Goal: Task Accomplishment & Management: Use online tool/utility

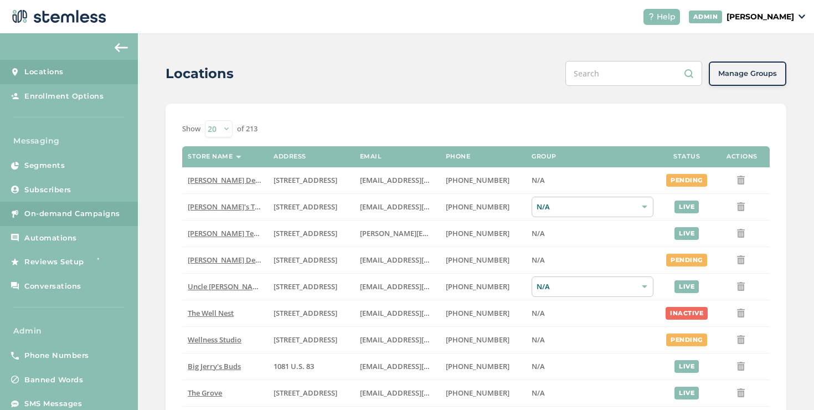
click at [84, 212] on span "On-demand Campaigns" at bounding box center [72, 213] width 96 height 11
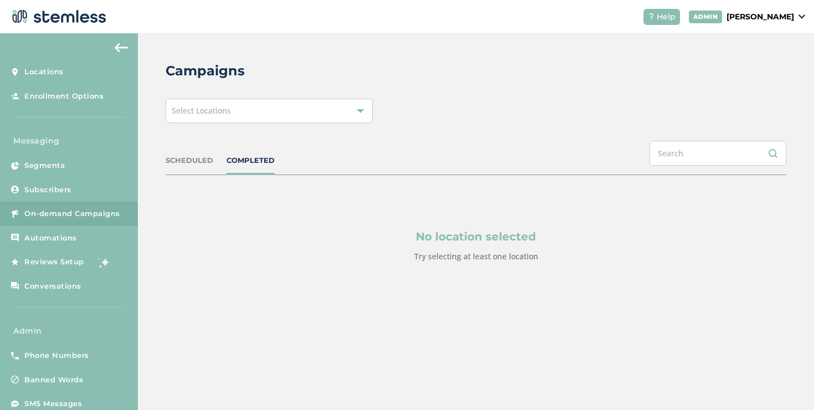
click at [208, 117] on div "Select Locations" at bounding box center [269, 111] width 207 height 24
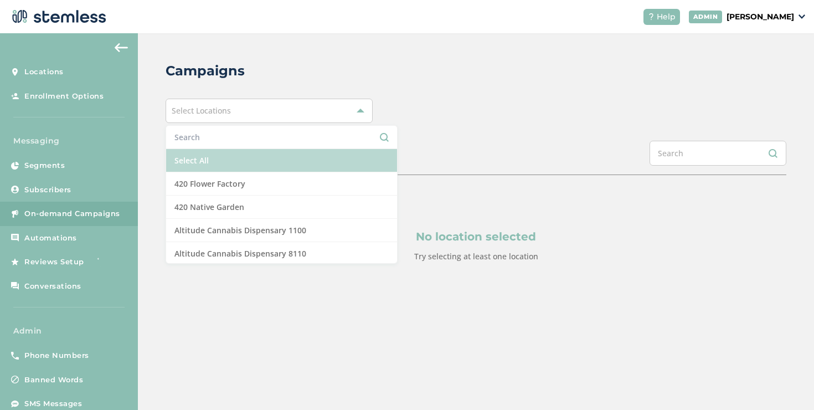
click at [203, 151] on li "Select All" at bounding box center [281, 160] width 231 height 23
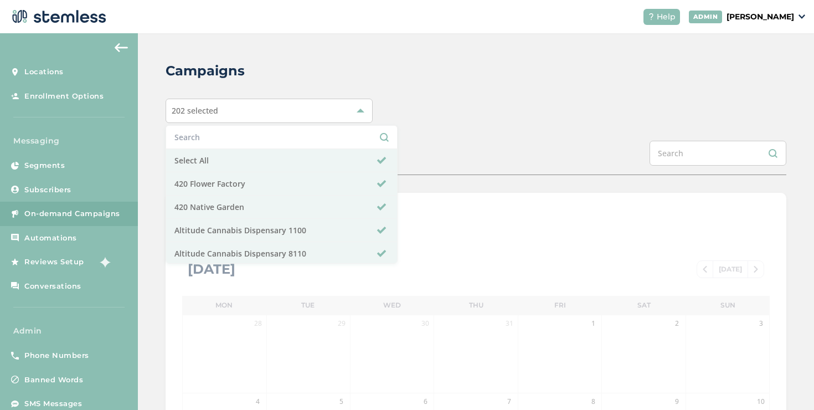
click at [452, 111] on div "202 selected Select All 420 Flower Factory 420 Native Garden Altitude Cannabis …" at bounding box center [476, 111] width 621 height 24
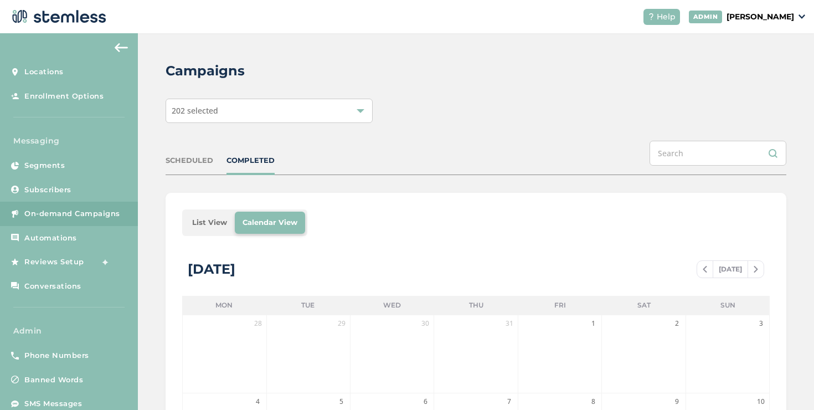
click at [200, 218] on li "List View" at bounding box center [209, 223] width 50 height 22
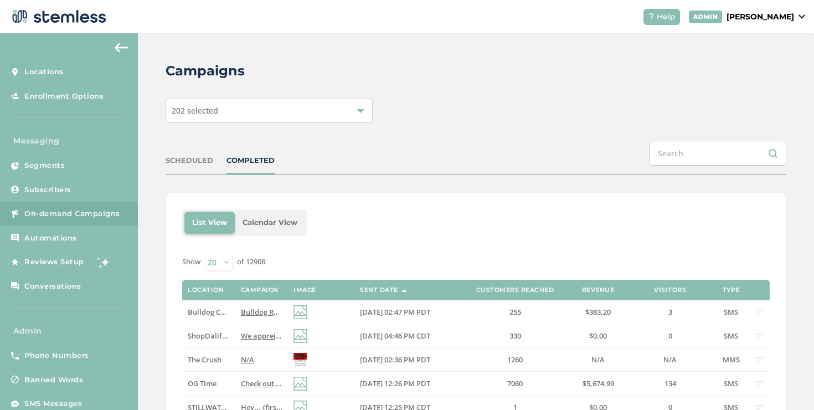
scroll to position [66, 0]
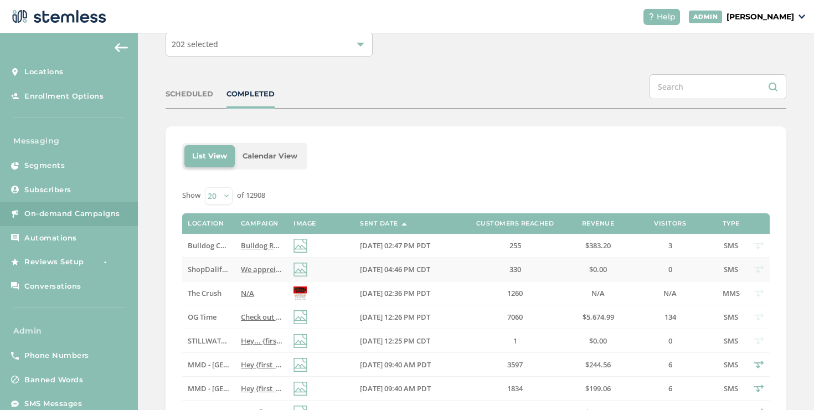
click at [213, 274] on td "ShopDalifornia" at bounding box center [208, 269] width 53 height 24
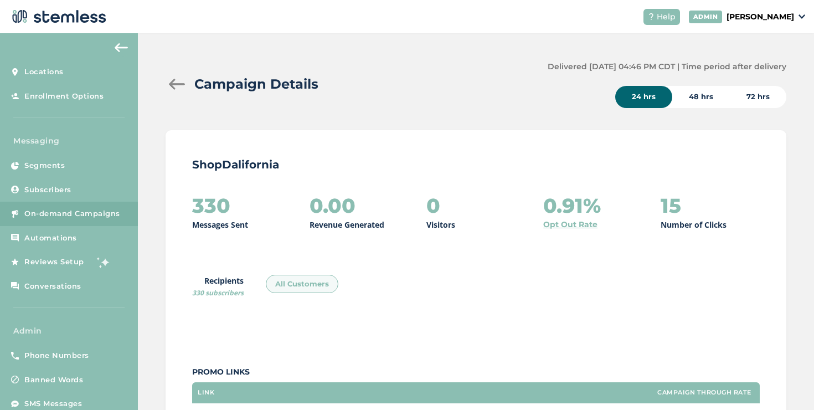
click at [182, 81] on div at bounding box center [177, 84] width 22 height 11
